Goal: Task Accomplishment & Management: Manage account settings

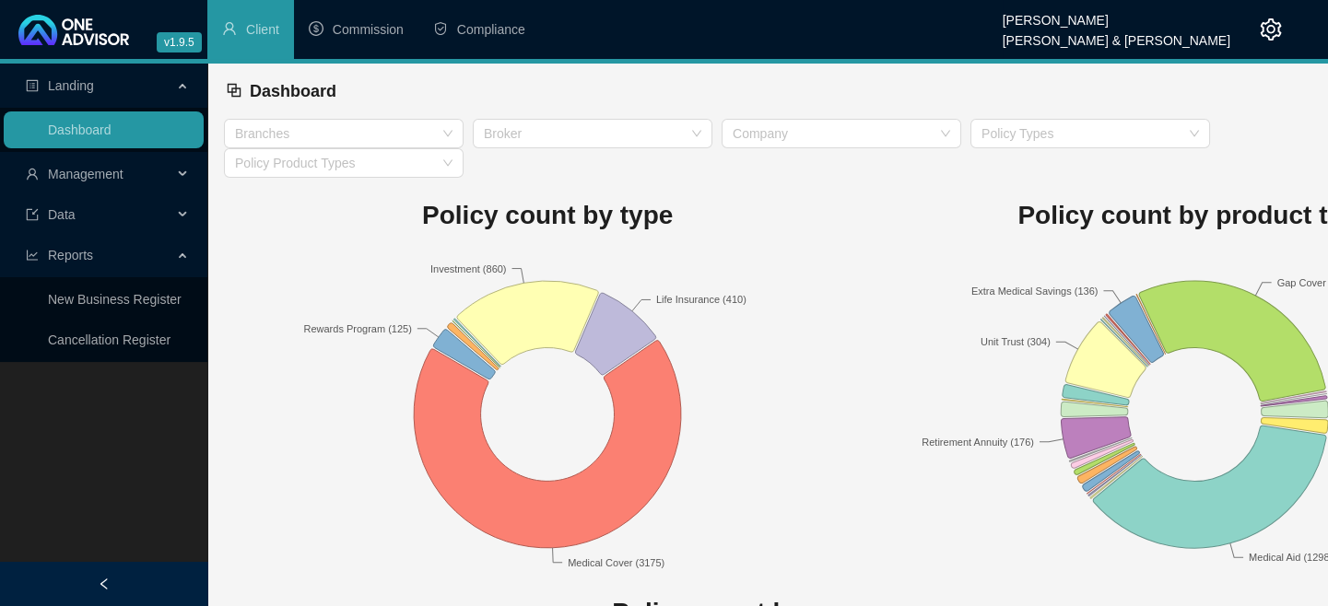
click at [184, 166] on div "Management" at bounding box center [104, 174] width 200 height 37
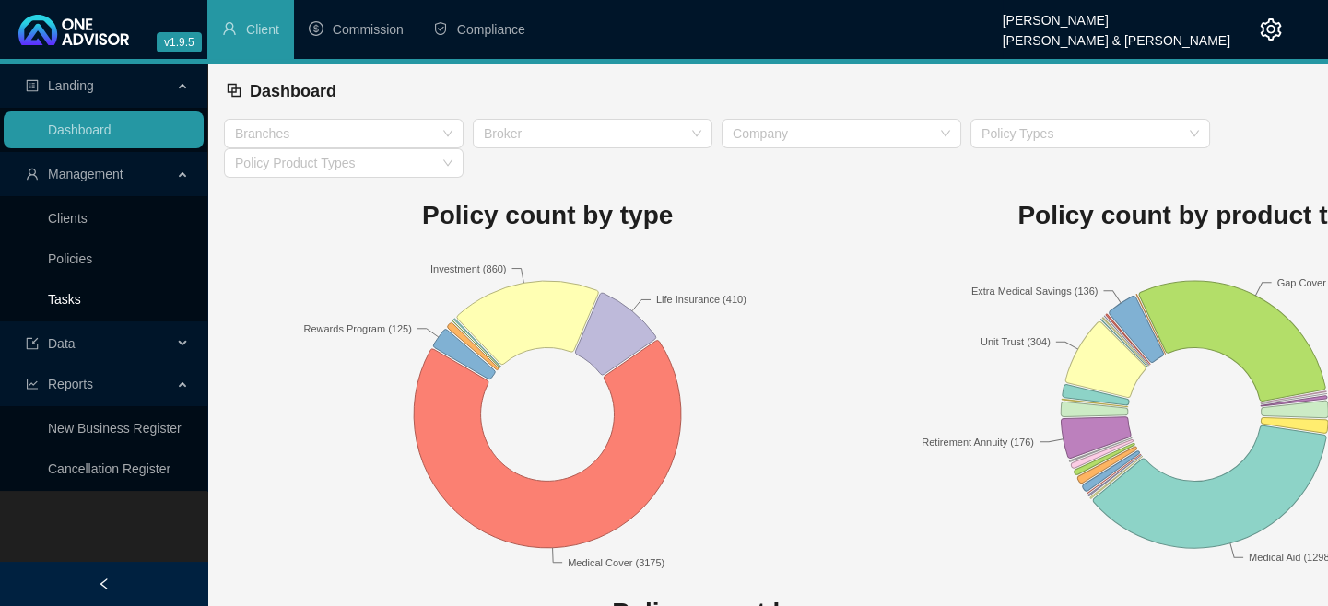
click at [81, 293] on link "Tasks" at bounding box center [64, 299] width 33 height 15
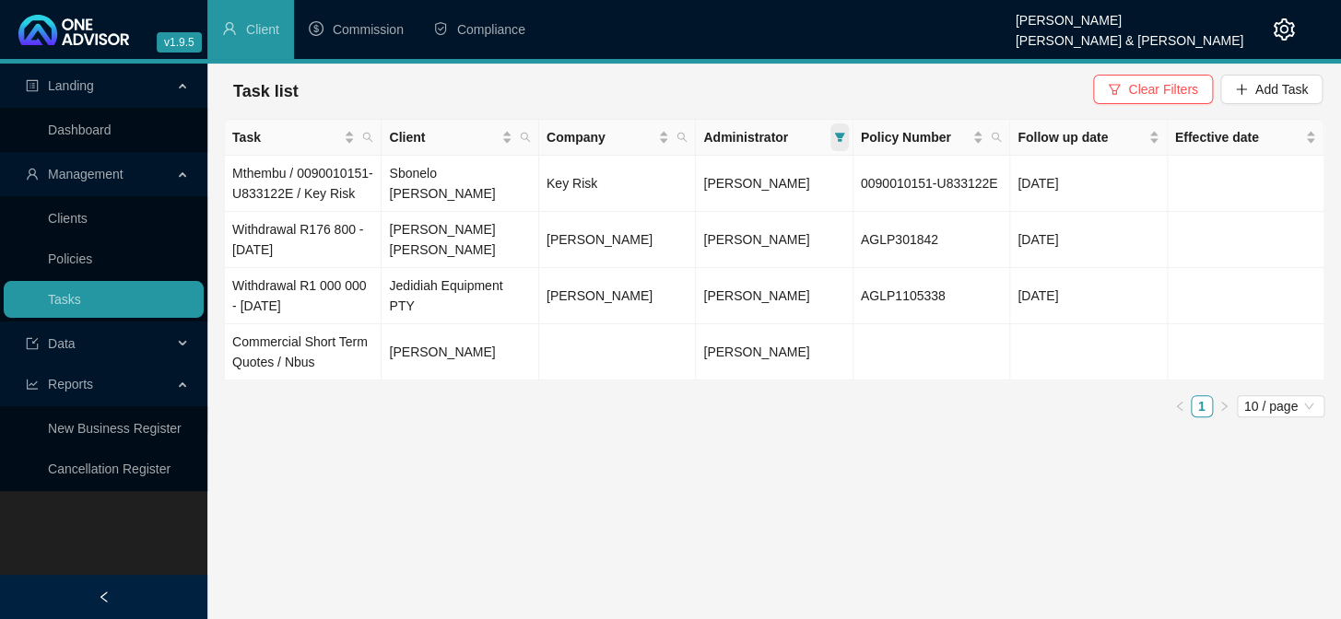
click at [840, 135] on icon "filter" at bounding box center [839, 137] width 10 height 9
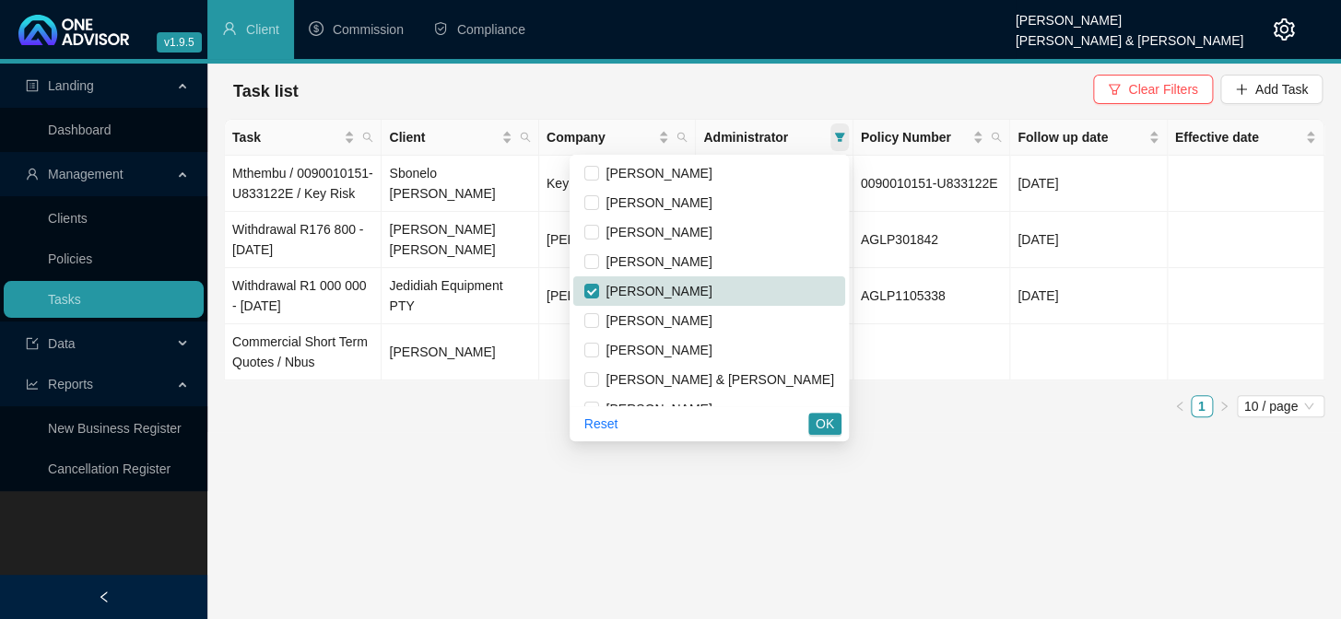
click at [834, 133] on icon "filter" at bounding box center [839, 137] width 11 height 11
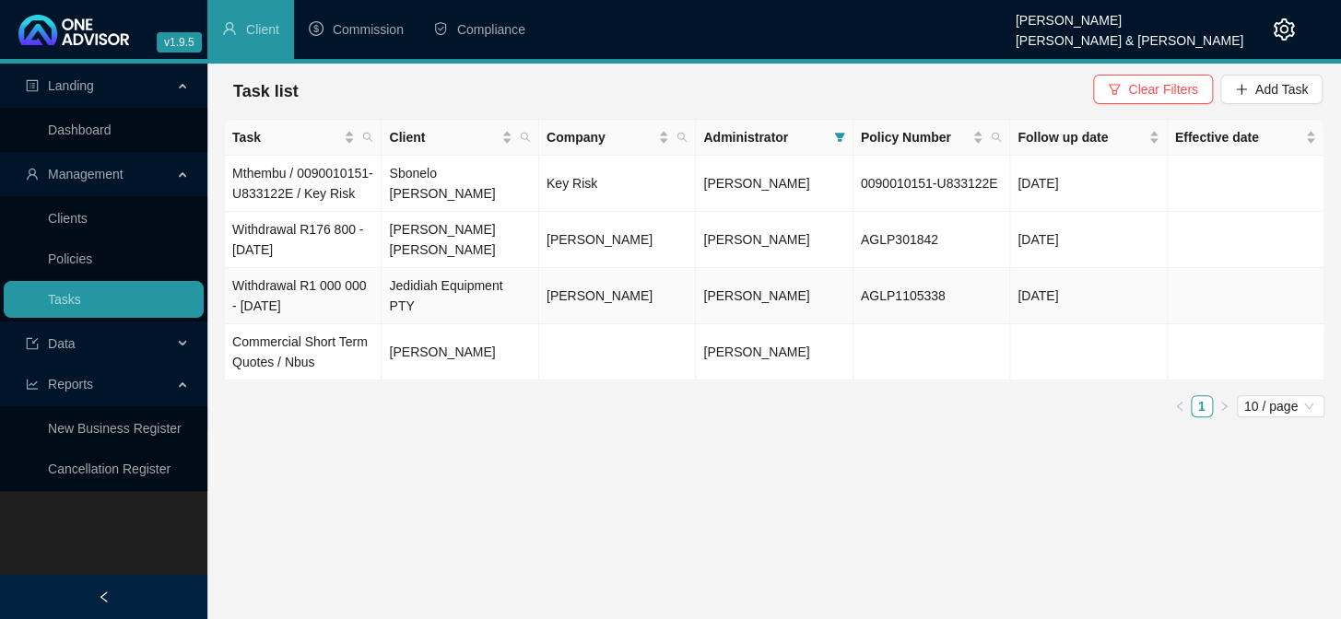
click at [276, 308] on td "Withdrawal R1 000 000 - [DATE]" at bounding box center [303, 296] width 157 height 56
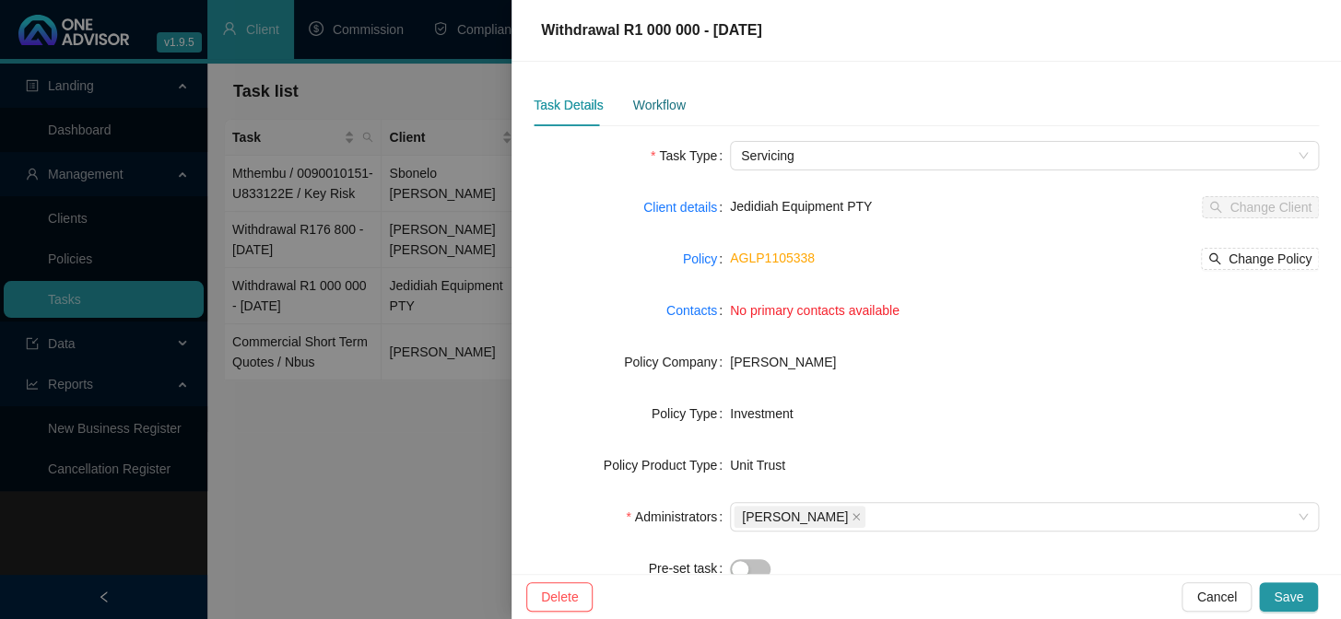
click at [659, 104] on div "Workflow" at bounding box center [658, 105] width 53 height 20
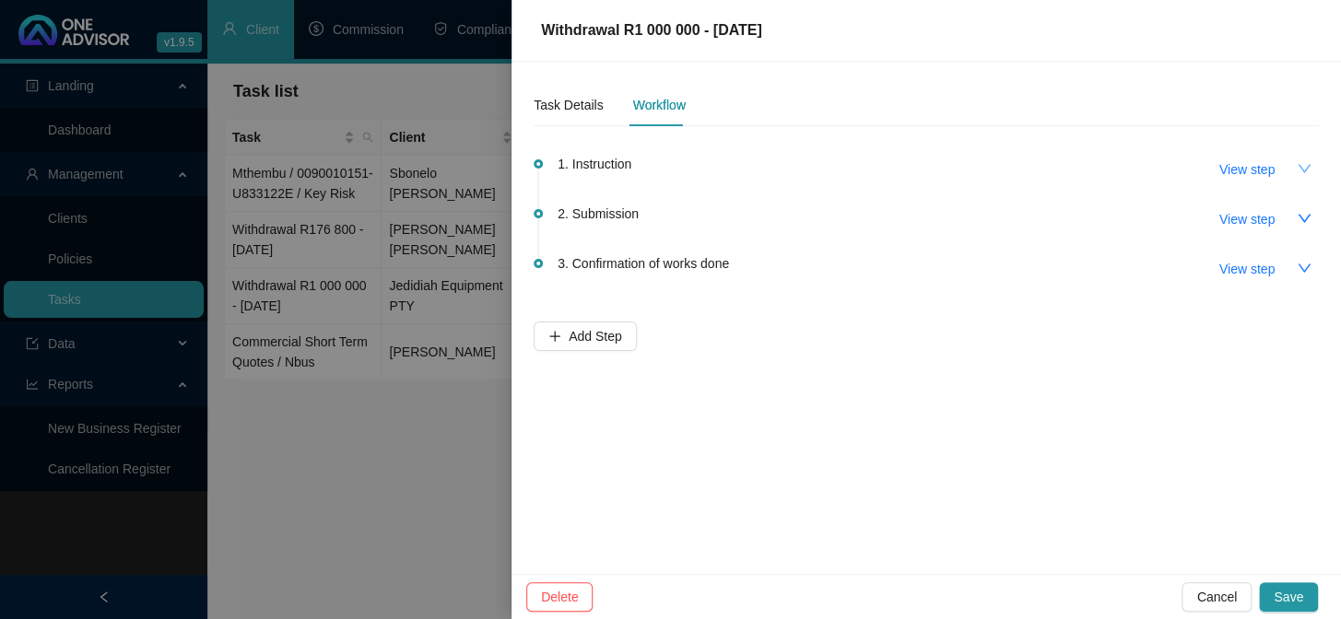
click at [1293, 163] on button "button" at bounding box center [1303, 168] width 29 height 29
click at [1250, 172] on span "View step" at bounding box center [1246, 169] width 55 height 20
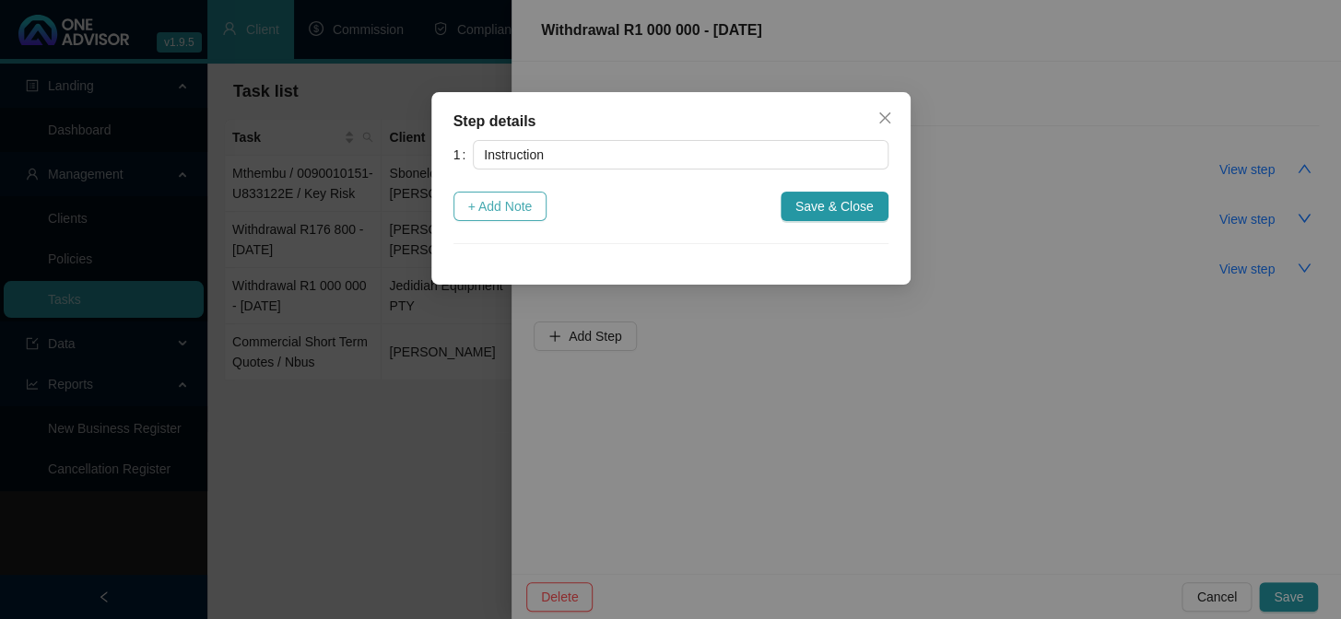
click at [507, 212] on span "+ Add Note" at bounding box center [500, 206] width 65 height 20
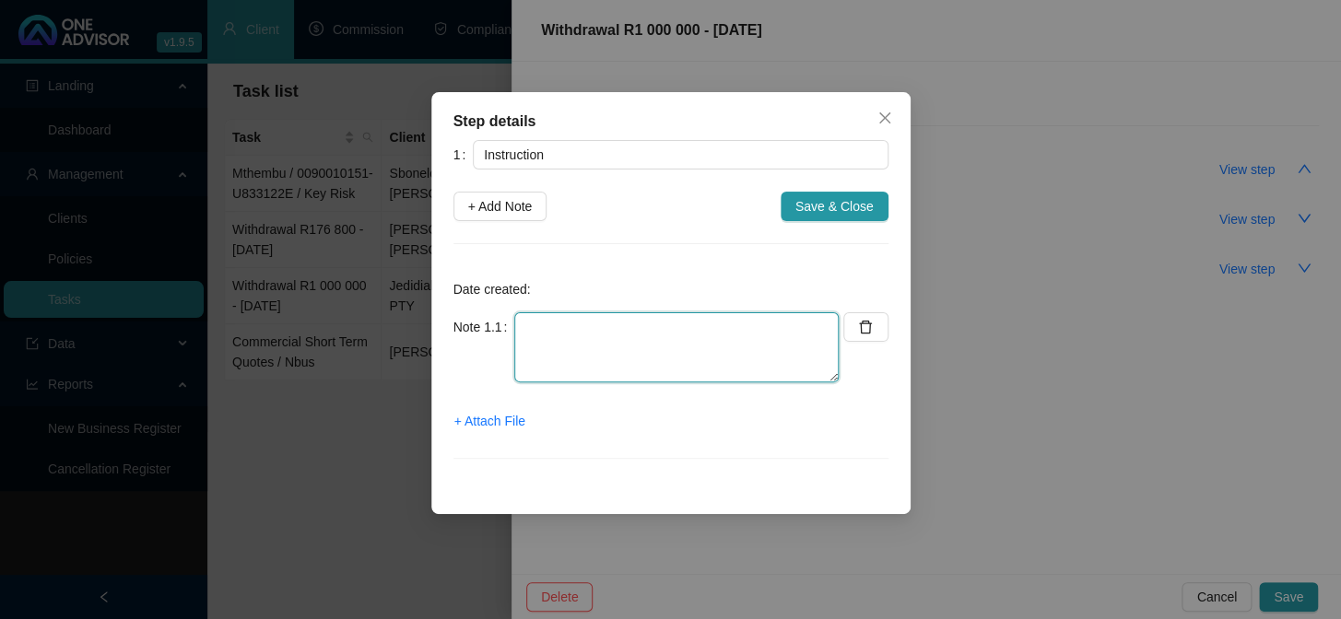
click at [626, 341] on textarea at bounding box center [676, 347] width 324 height 70
drag, startPoint x: 319, startPoint y: 572, endPoint x: 322, endPoint y: 561, distance: 11.4
click at [319, 573] on div "Step details 1 Instruction + Add Note Save & Close Date created: Note 1.1 + Att…" at bounding box center [670, 309] width 1341 height 619
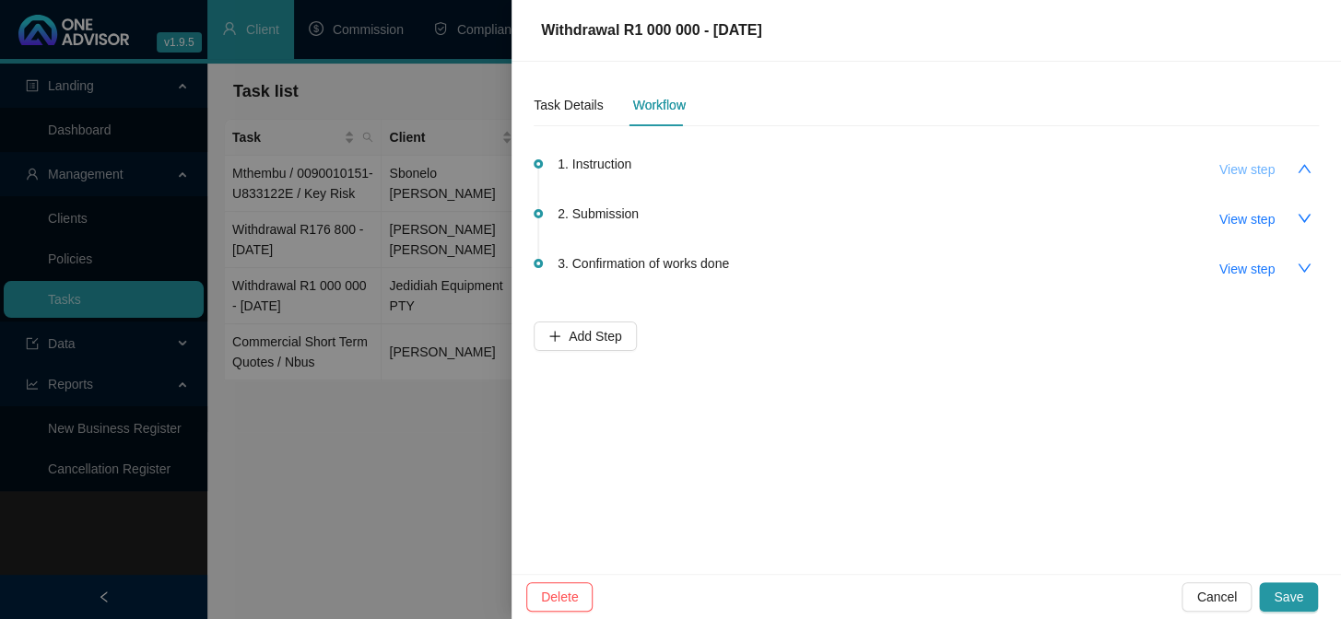
click at [1238, 175] on span "View step" at bounding box center [1246, 169] width 55 height 20
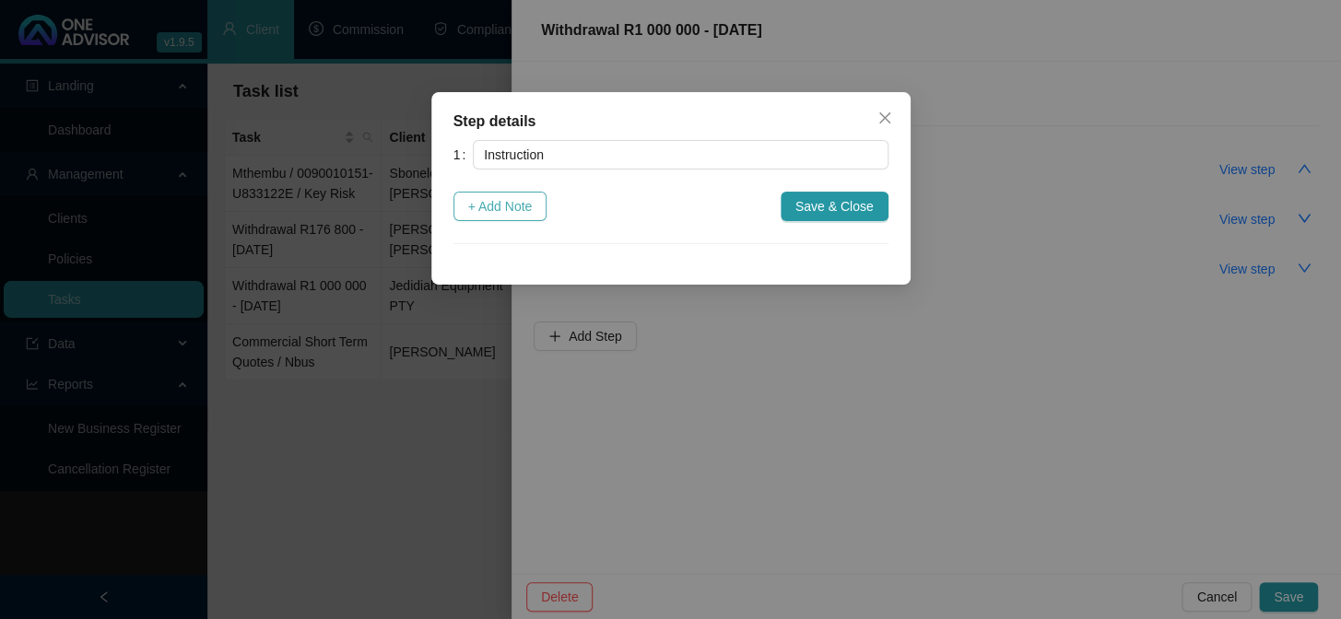
click at [515, 214] on span "+ Add Note" at bounding box center [500, 206] width 65 height 20
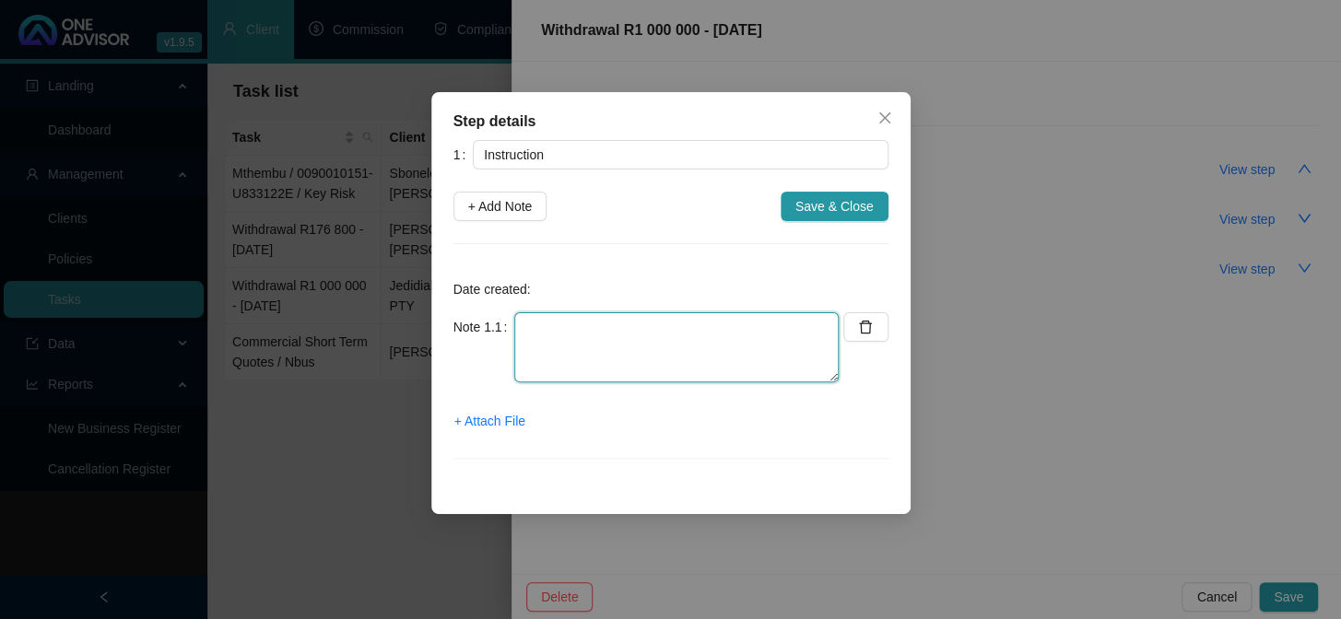
click at [542, 341] on textarea at bounding box center [676, 347] width 324 height 70
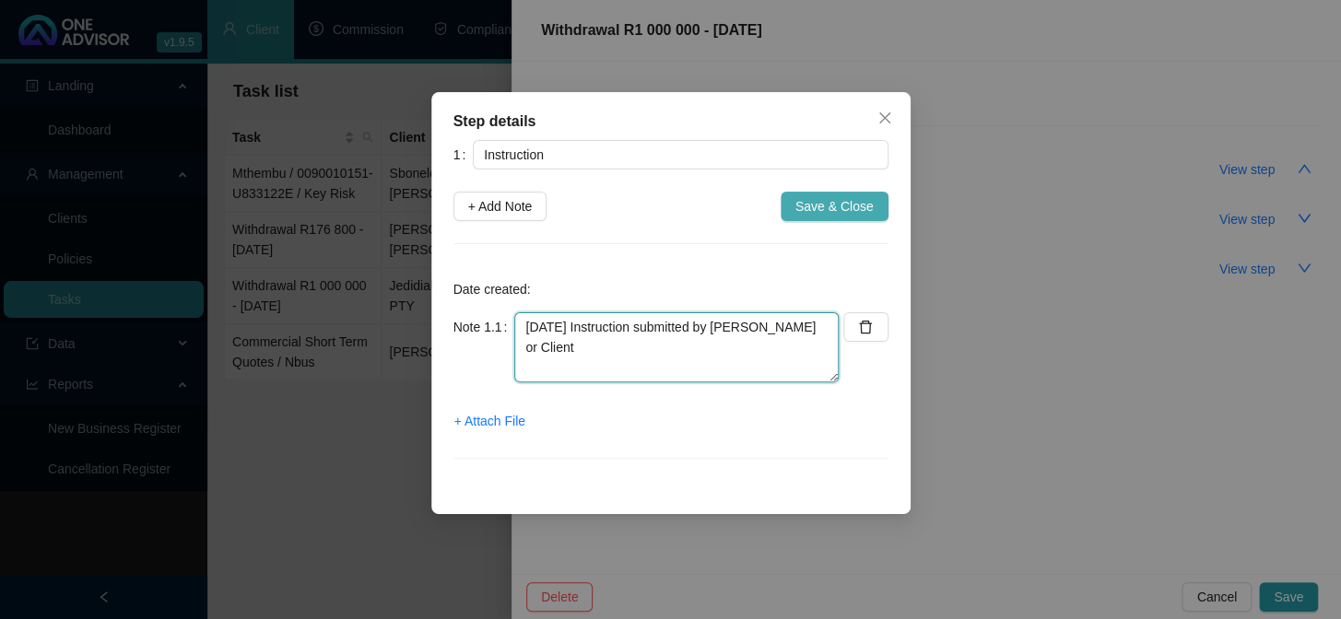
type textarea "[DATE] Instruction submitted by [PERSON_NAME] or Client"
click at [819, 201] on span "Save & Close" at bounding box center [834, 206] width 78 height 20
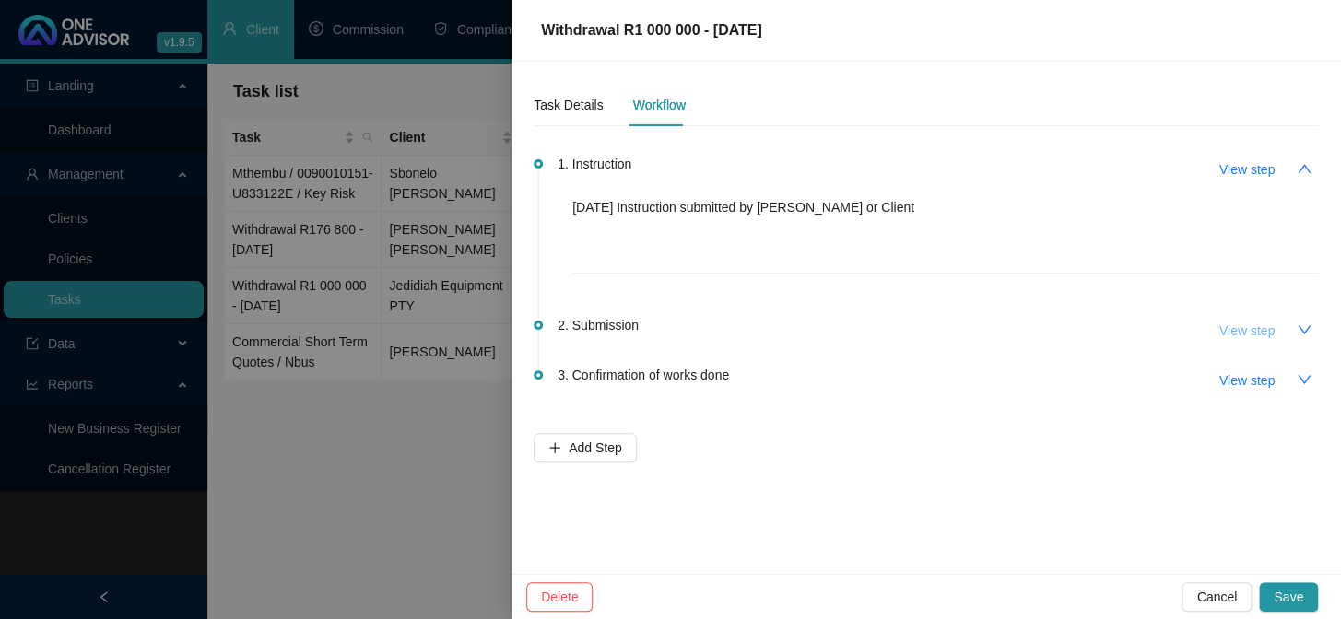
click at [1231, 332] on span "View step" at bounding box center [1246, 331] width 55 height 20
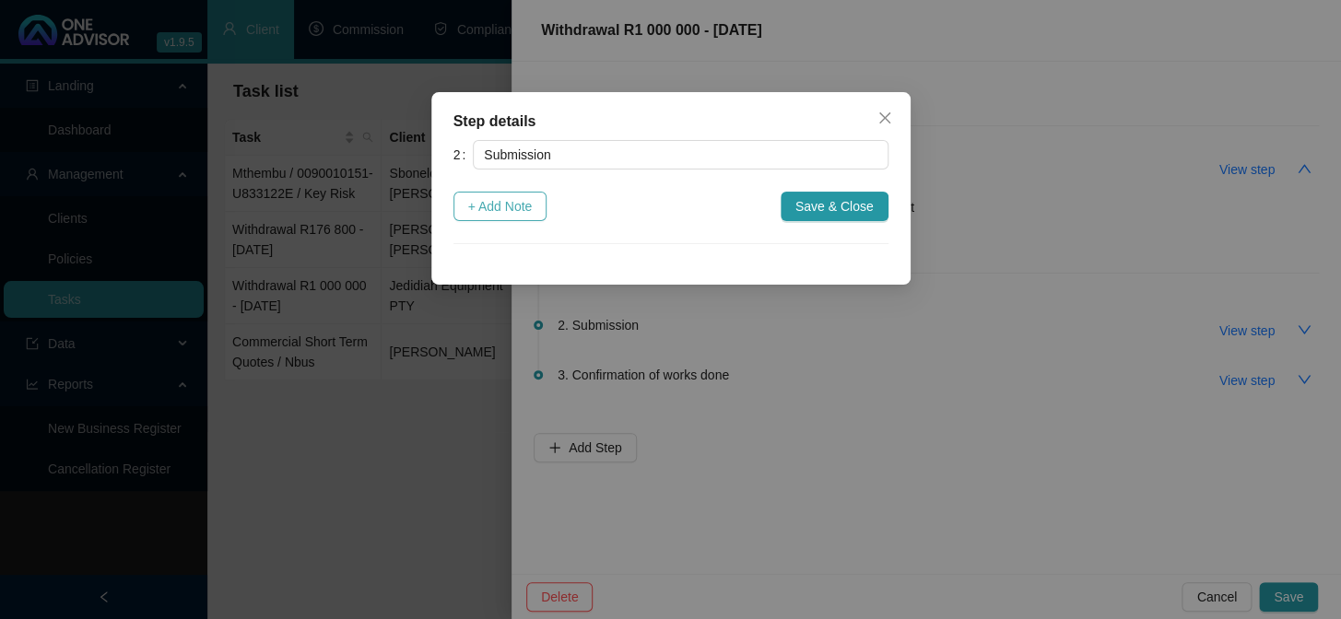
click at [535, 209] on button "+ Add Note" at bounding box center [500, 206] width 94 height 29
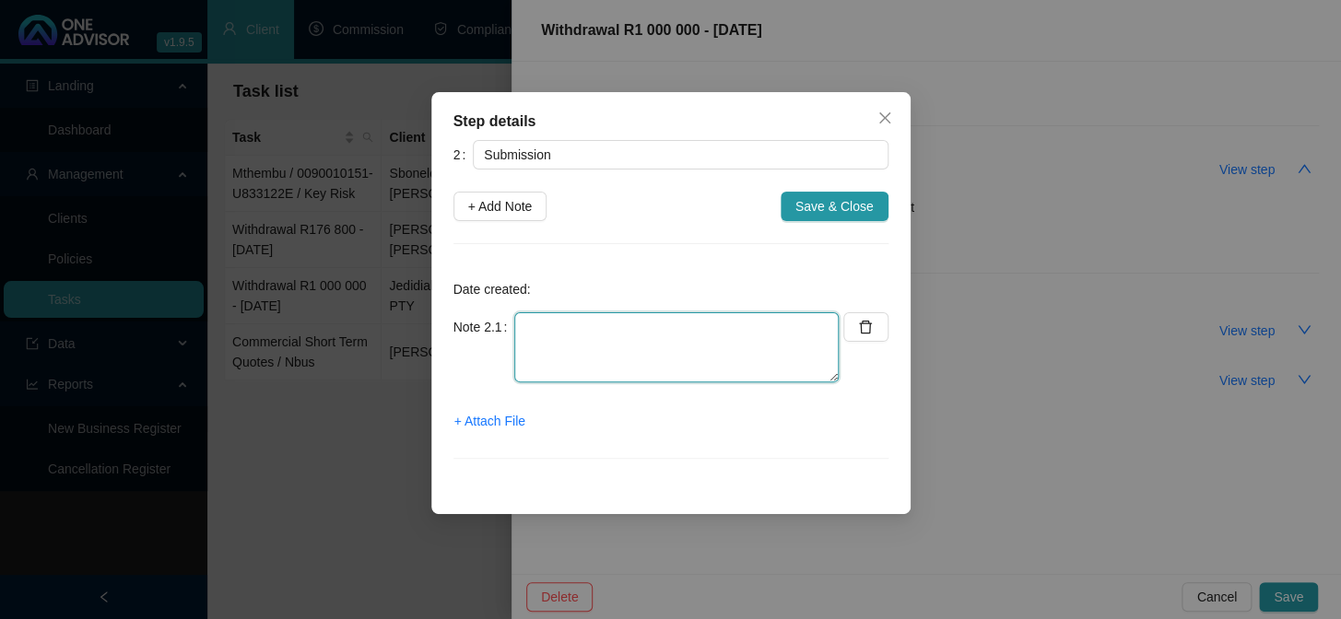
click at [562, 327] on textarea at bounding box center [676, 347] width 324 height 70
type textarea "Online instruction from [PERSON_NAME]"
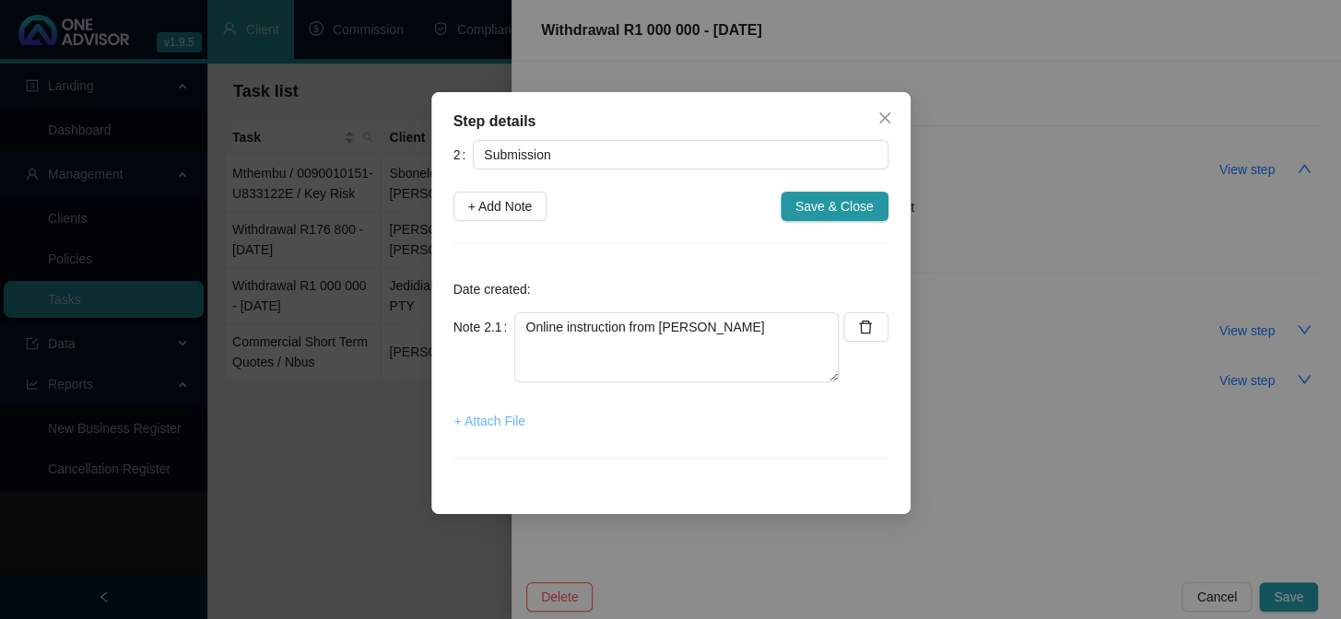
click at [493, 417] on span "+ Attach File" at bounding box center [489, 421] width 71 height 20
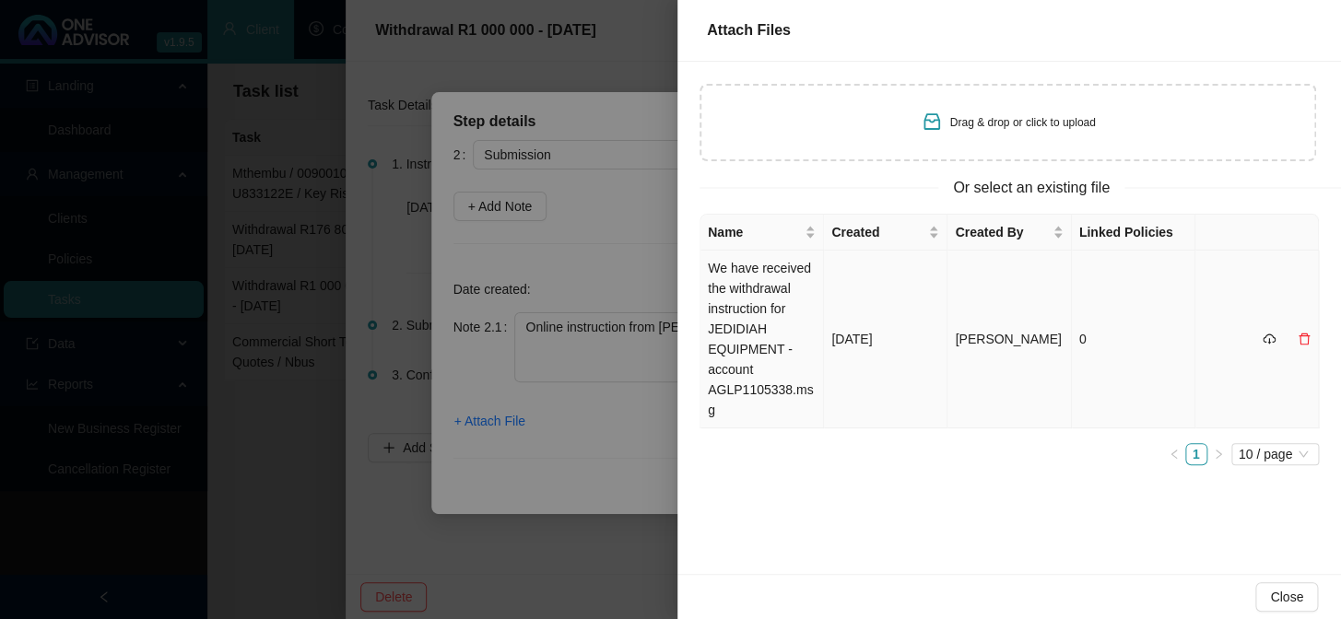
click at [733, 287] on td "We have received the withdrawal instruction for JEDIDIAH EQUIPMENT - account AG…" at bounding box center [761, 340] width 123 height 178
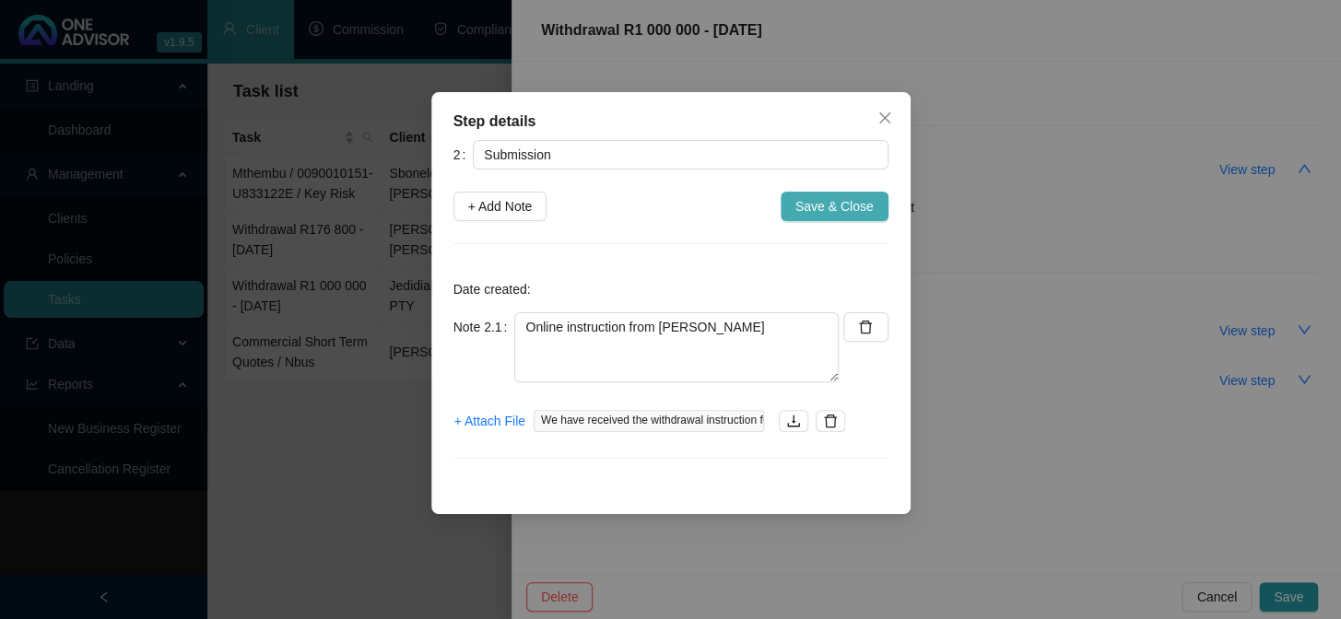
click at [829, 202] on span "Save & Close" at bounding box center [834, 206] width 78 height 20
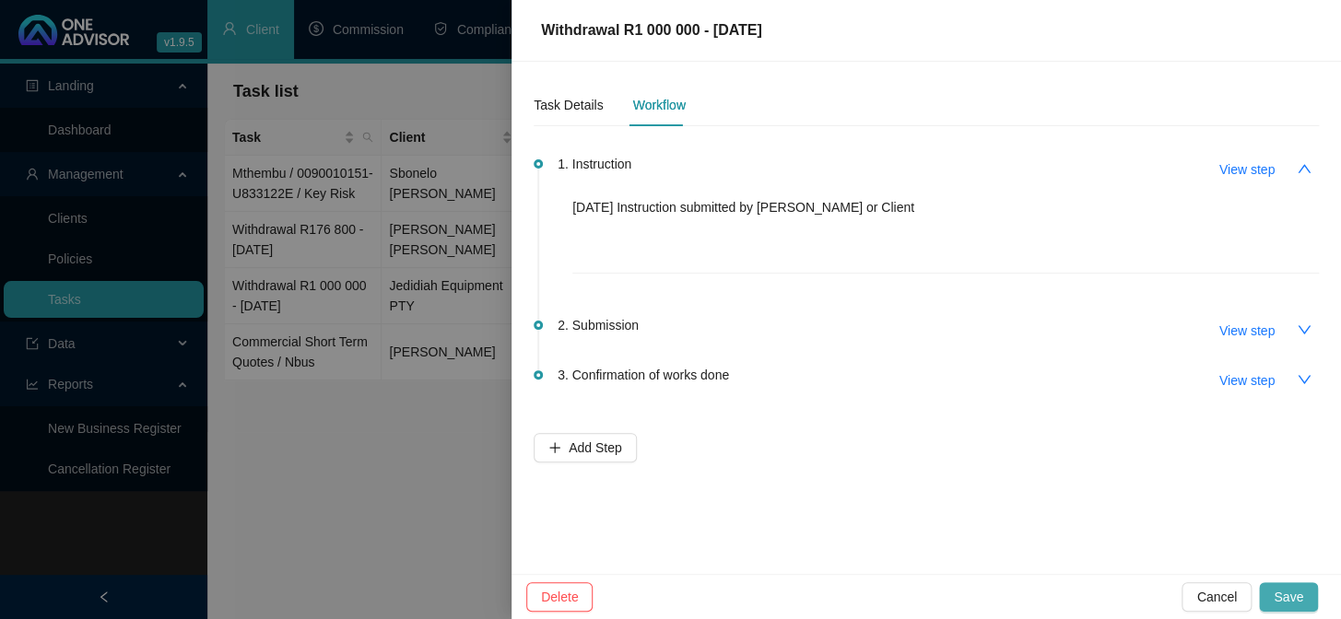
click at [1281, 591] on span "Save" at bounding box center [1288, 597] width 29 height 20
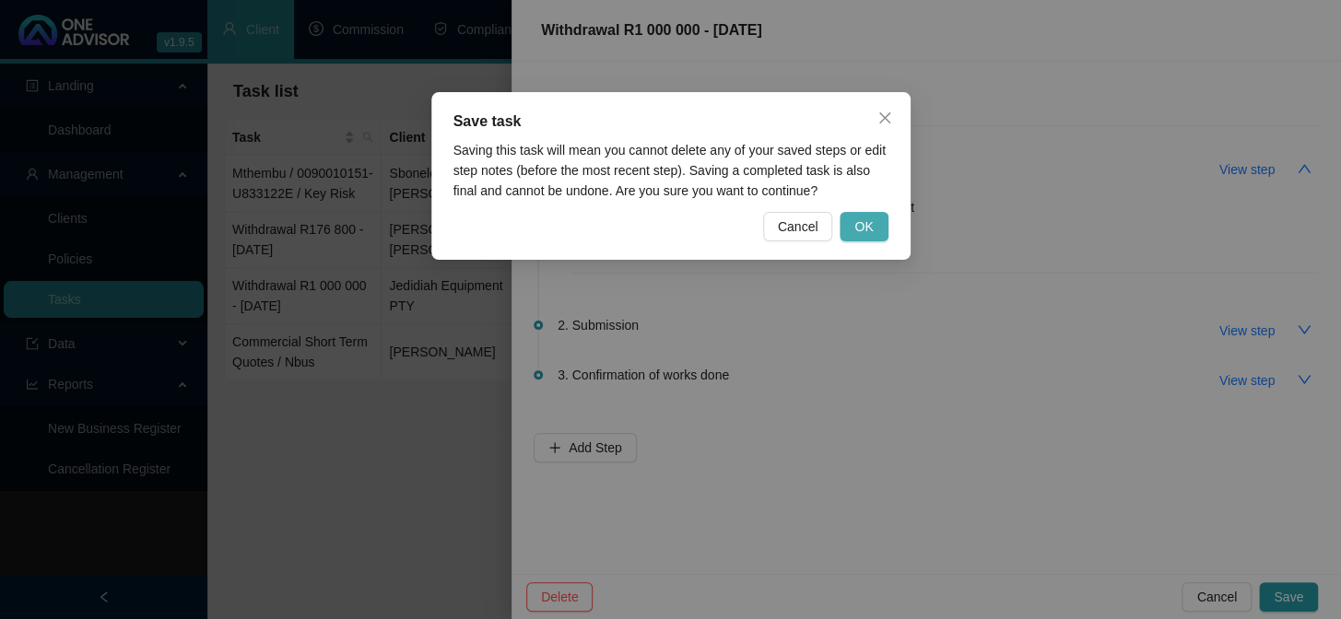
click at [883, 222] on button "OK" at bounding box center [864, 226] width 48 height 29
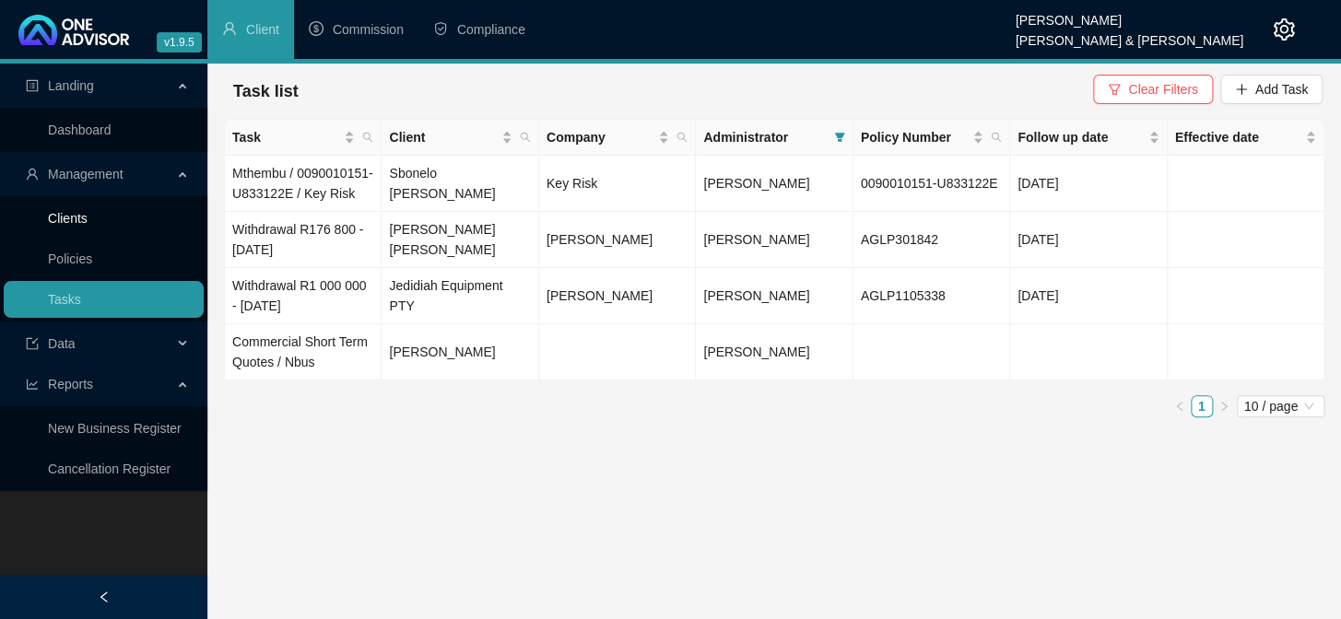
click at [68, 216] on link "Clients" at bounding box center [68, 218] width 40 height 15
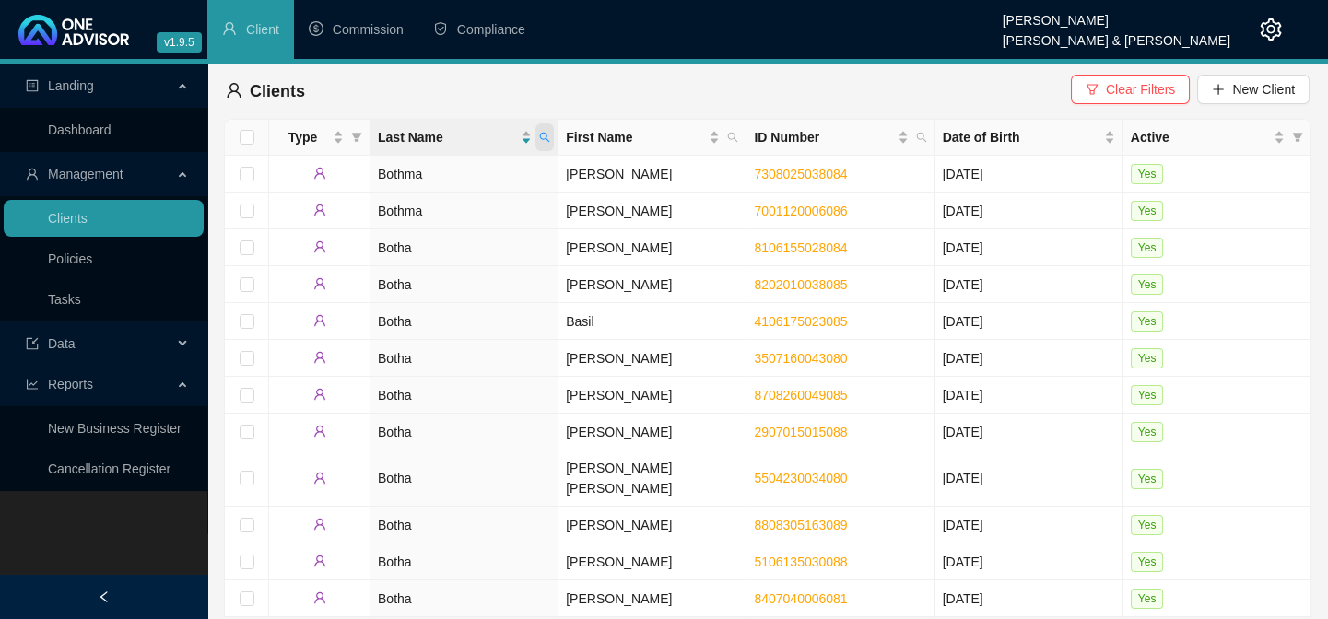
click at [548, 138] on icon "search" at bounding box center [544, 137] width 11 height 11
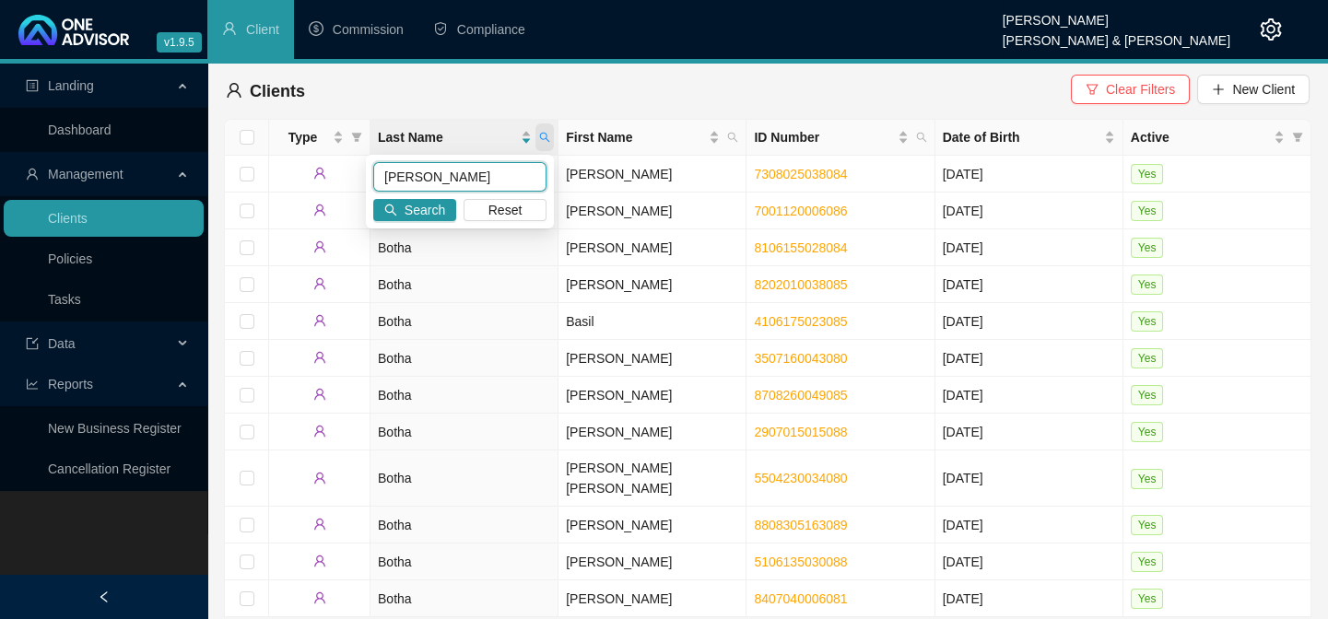
type input "[PERSON_NAME]"
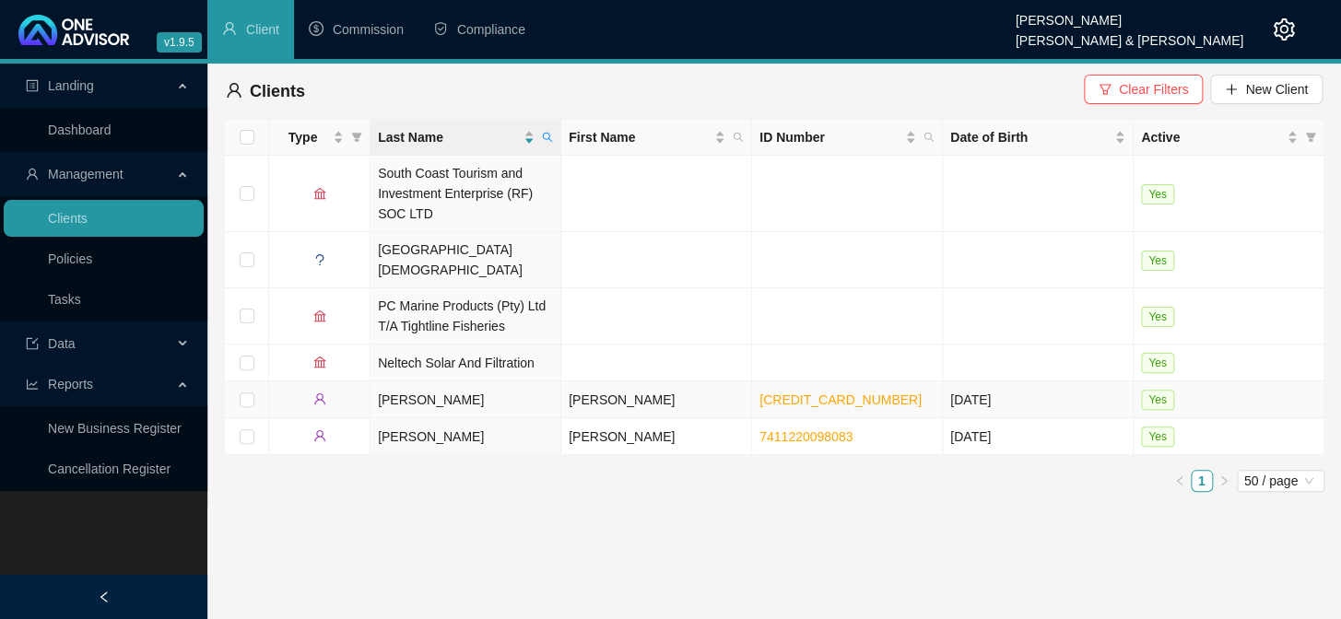
click at [611, 382] on td "[PERSON_NAME]" at bounding box center [656, 400] width 191 height 37
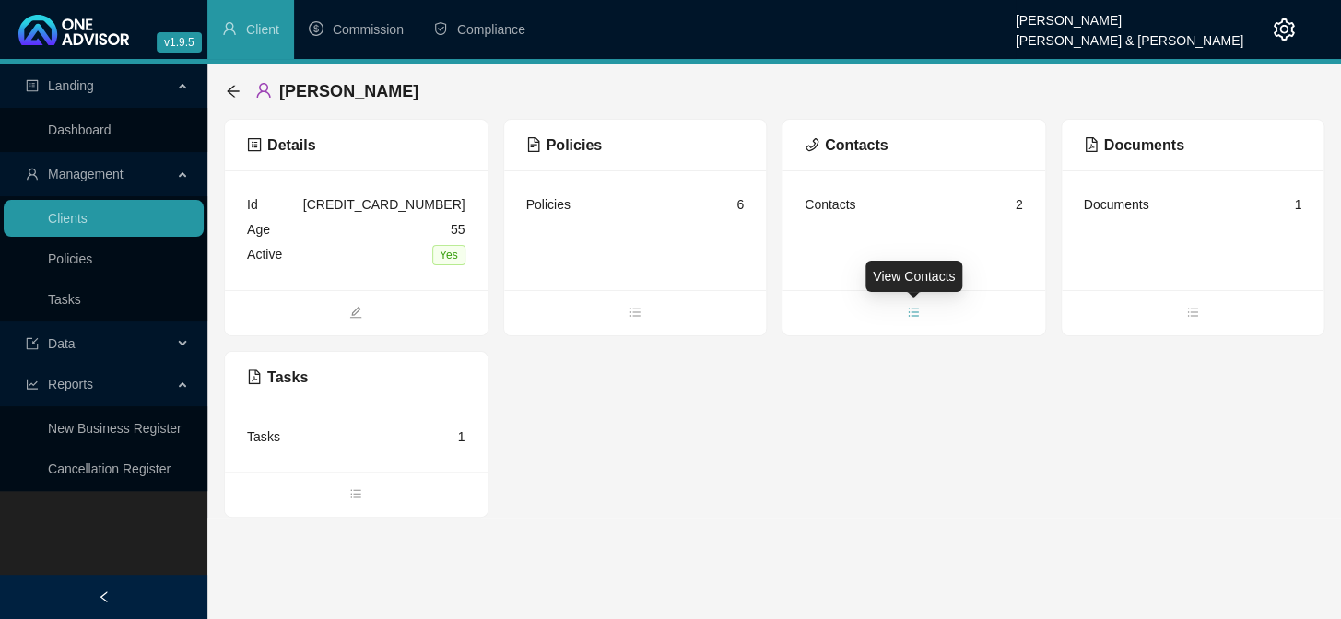
click at [910, 310] on icon "bars" at bounding box center [913, 312] width 13 height 13
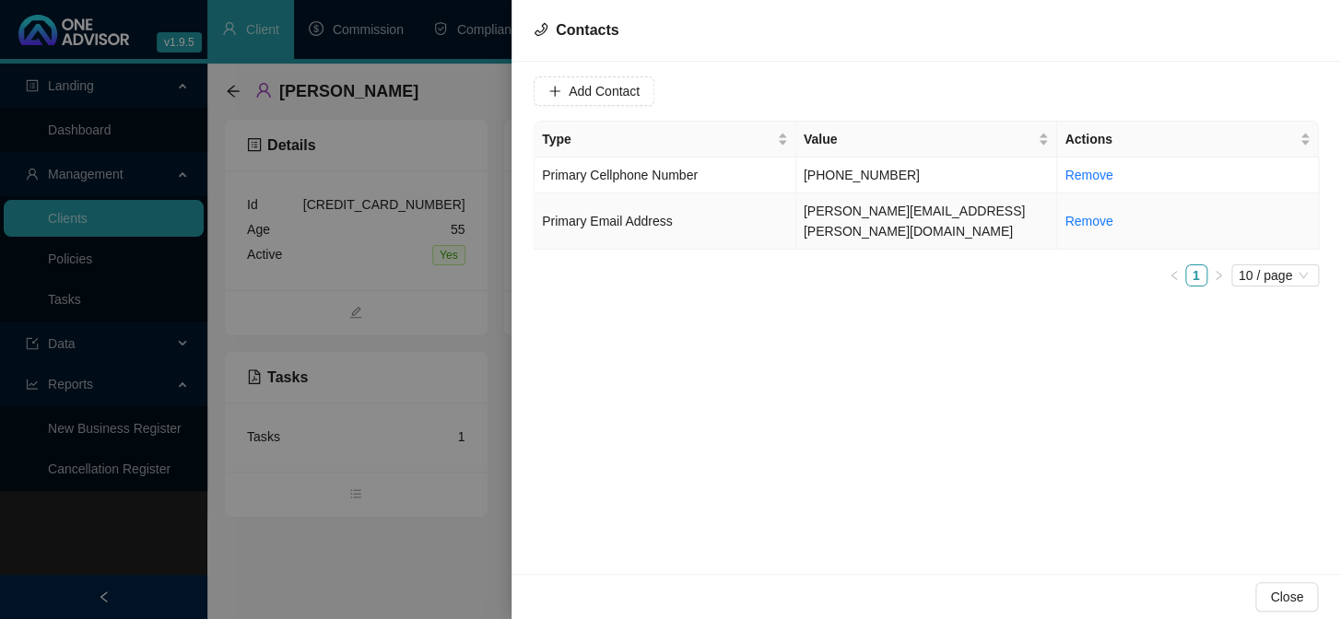
click at [847, 204] on td "[PERSON_NAME][EMAIL_ADDRESS][PERSON_NAME][DOMAIN_NAME]" at bounding box center [927, 222] width 262 height 56
drag, startPoint x: 735, startPoint y: 88, endPoint x: 556, endPoint y: 89, distance: 179.7
click at [556, 89] on div "Value [PERSON_NAME][EMAIL_ADDRESS][PERSON_NAME][DOMAIN_NAME]" at bounding box center [648, 90] width 229 height 29
click at [775, 403] on div "Value [PERSON_NAME][EMAIL_ADDRESS][PERSON_NAME][DOMAIN_NAME] Type Primary Email…" at bounding box center [925, 318] width 829 height 512
